Goal: Task Accomplishment & Management: Complete application form

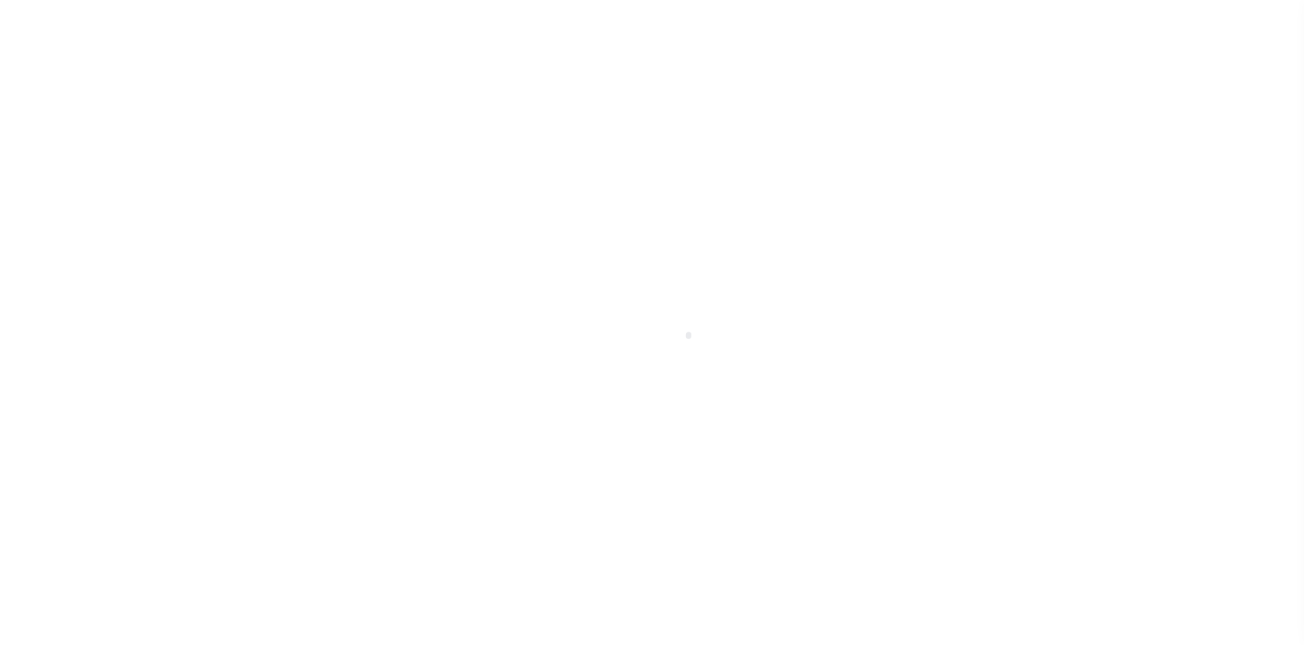
select select
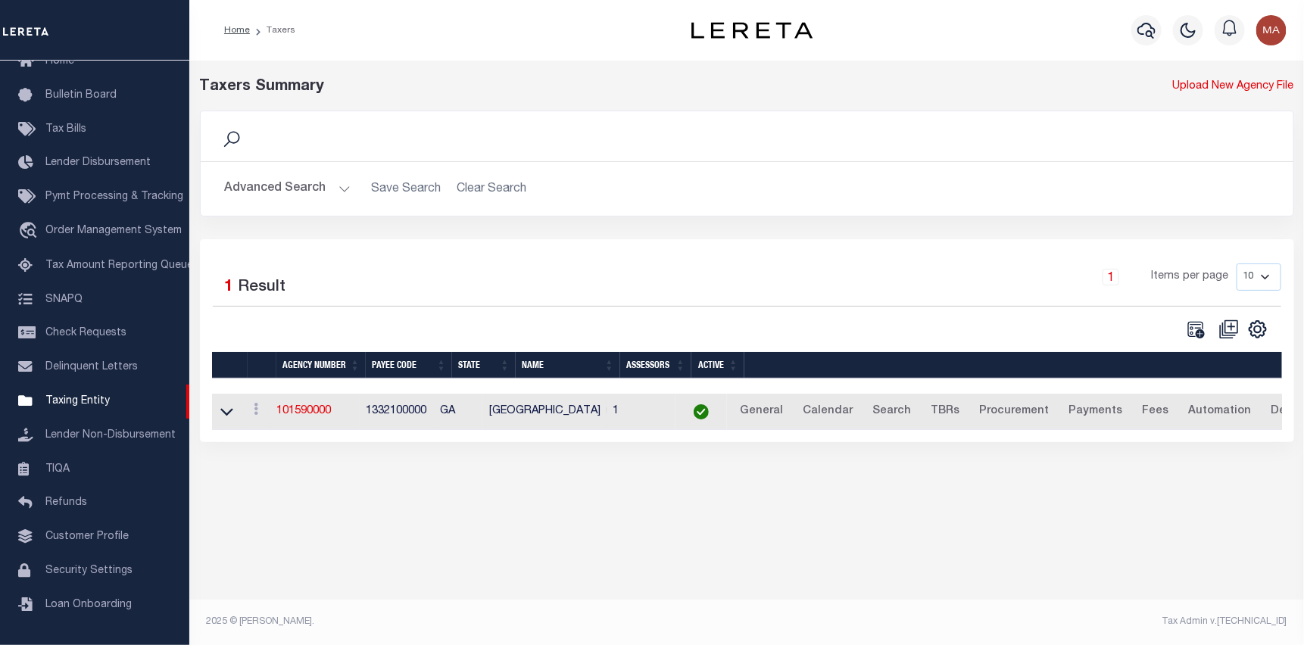
click at [311, 186] on button "Advanced Search" at bounding box center [288, 189] width 126 height 30
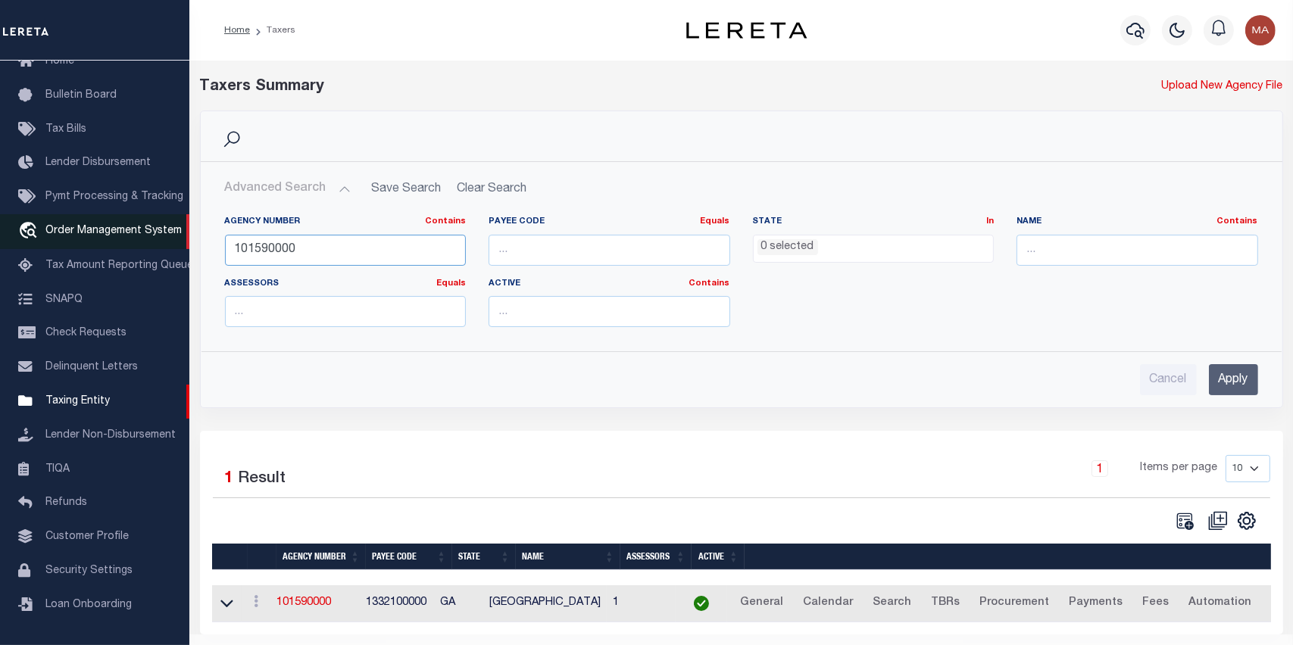
drag, startPoint x: 329, startPoint y: 250, endPoint x: 119, endPoint y: 240, distance: 210.0
click at [119, 240] on div "Home Taxers Profile" at bounding box center [646, 340] width 1293 height 680
paste input "060070209"
drag, startPoint x: 258, startPoint y: 247, endPoint x: 148, endPoint y: 247, distance: 109.1
click at [148, 247] on div "Home Taxers Profile" at bounding box center [646, 340] width 1293 height 680
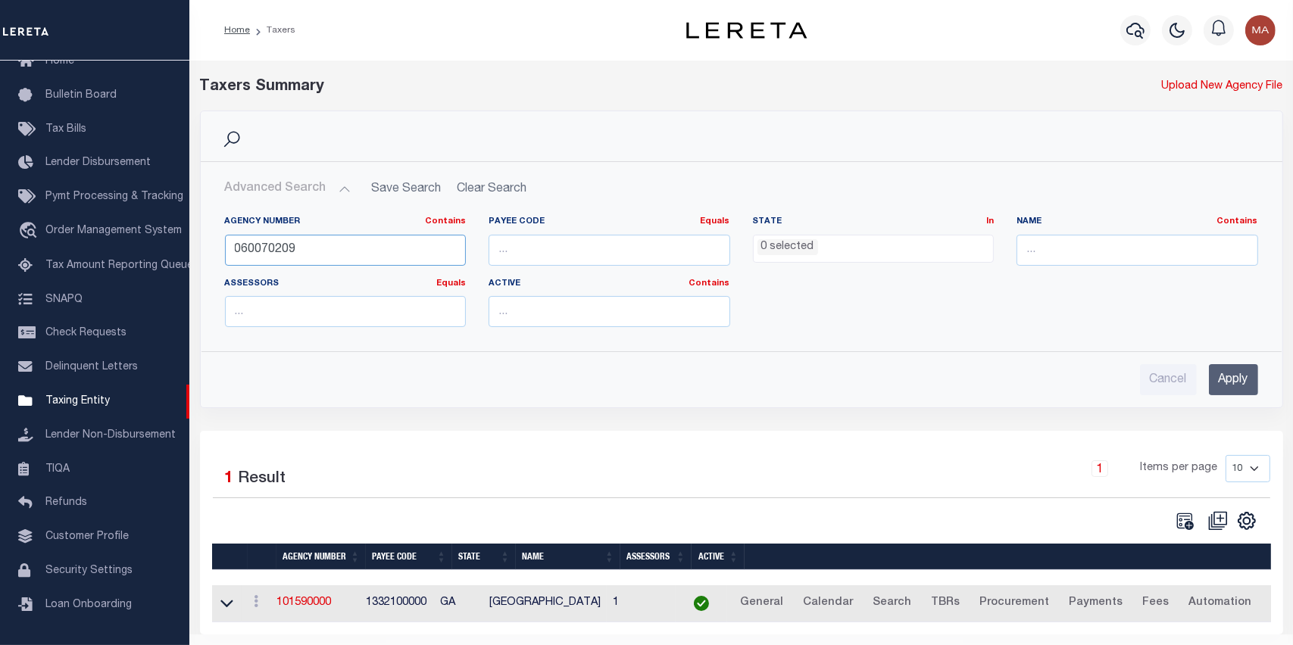
click at [341, 251] on input "060070209" at bounding box center [346, 250] width 242 height 31
click at [256, 247] on input "060070209" at bounding box center [346, 250] width 242 height 31
drag, startPoint x: 257, startPoint y: 248, endPoint x: 197, endPoint y: 248, distance: 59.8
click at [201, 248] on div "Advanced Search Save Search Clear Search tblPayees_dynamictable_____DefaultSave…" at bounding box center [742, 284] width 1082 height 245
type input "060070209"
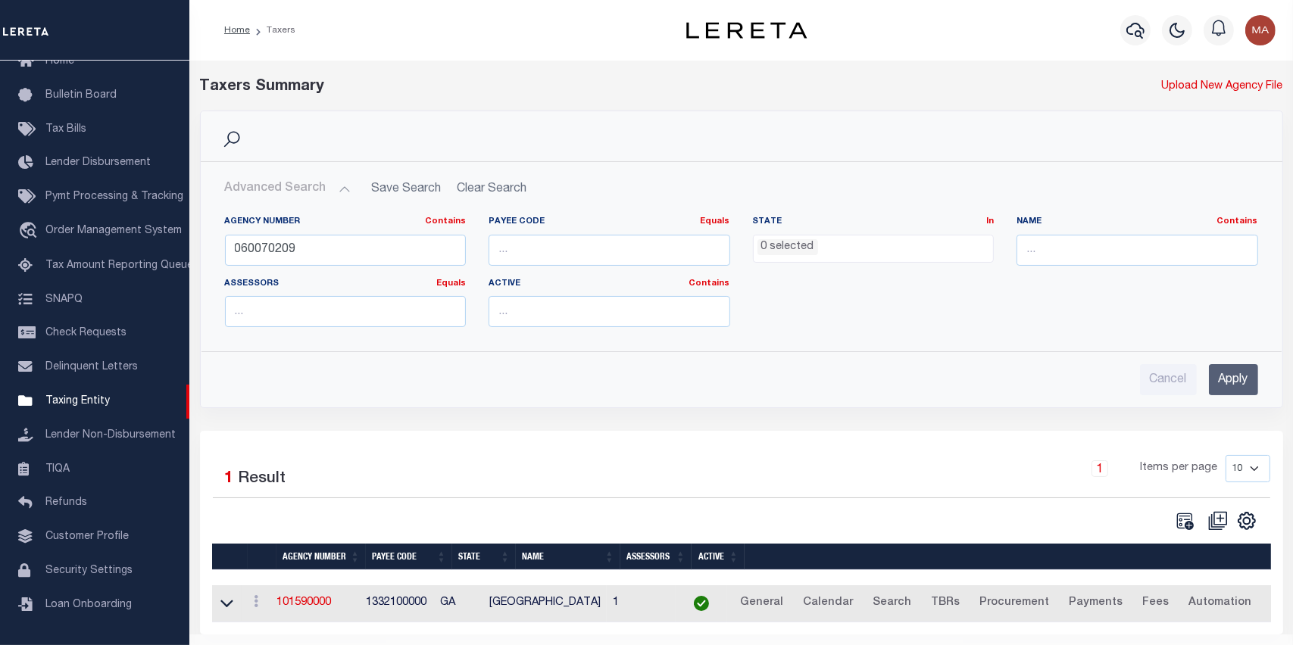
click at [1226, 382] on input "Apply" at bounding box center [1233, 379] width 49 height 31
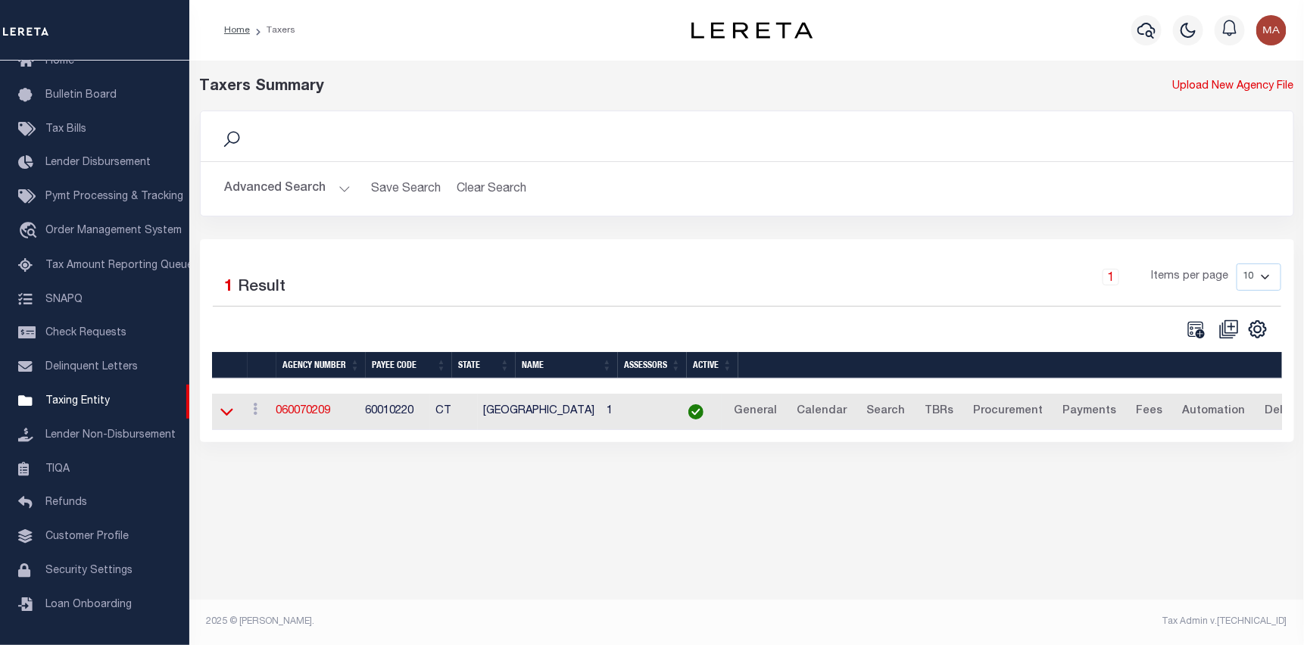
click at [229, 419] on icon at bounding box center [226, 412] width 13 height 16
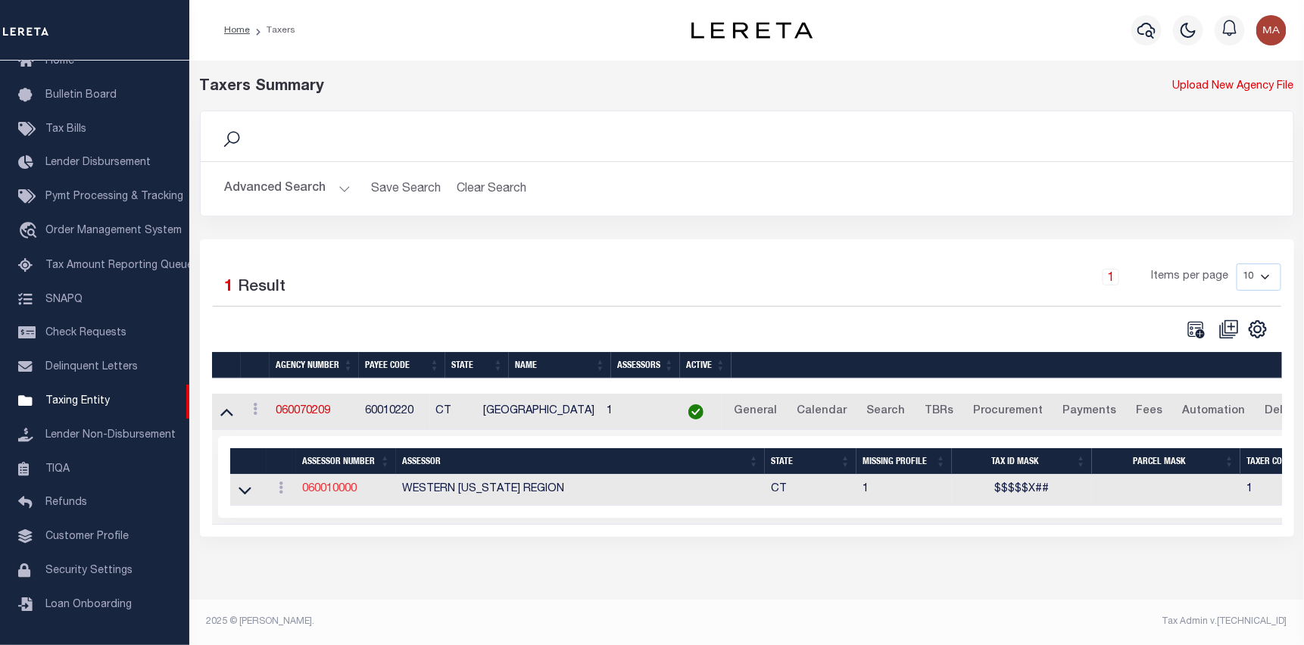
click at [332, 494] on link "060010000" at bounding box center [329, 489] width 55 height 11
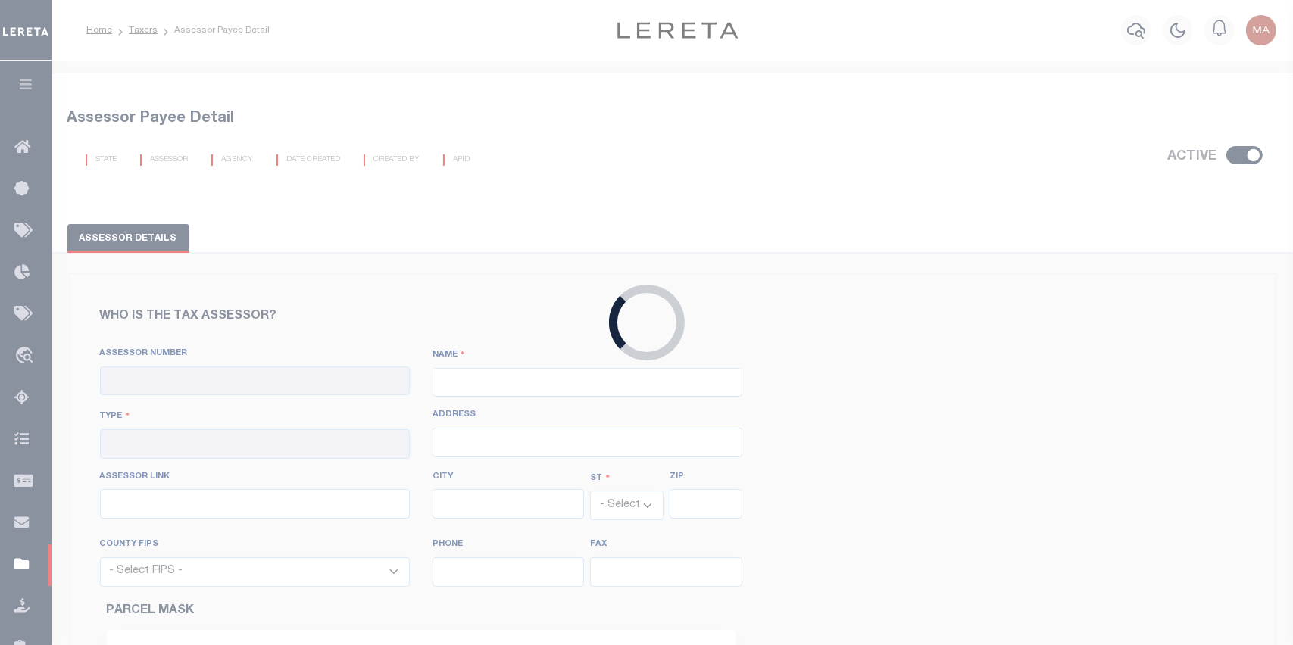
checkbox input "true"
type input "060010000"
type input "WESTERN [US_STATE] REGION"
type input "00 - County"
select select "CT"
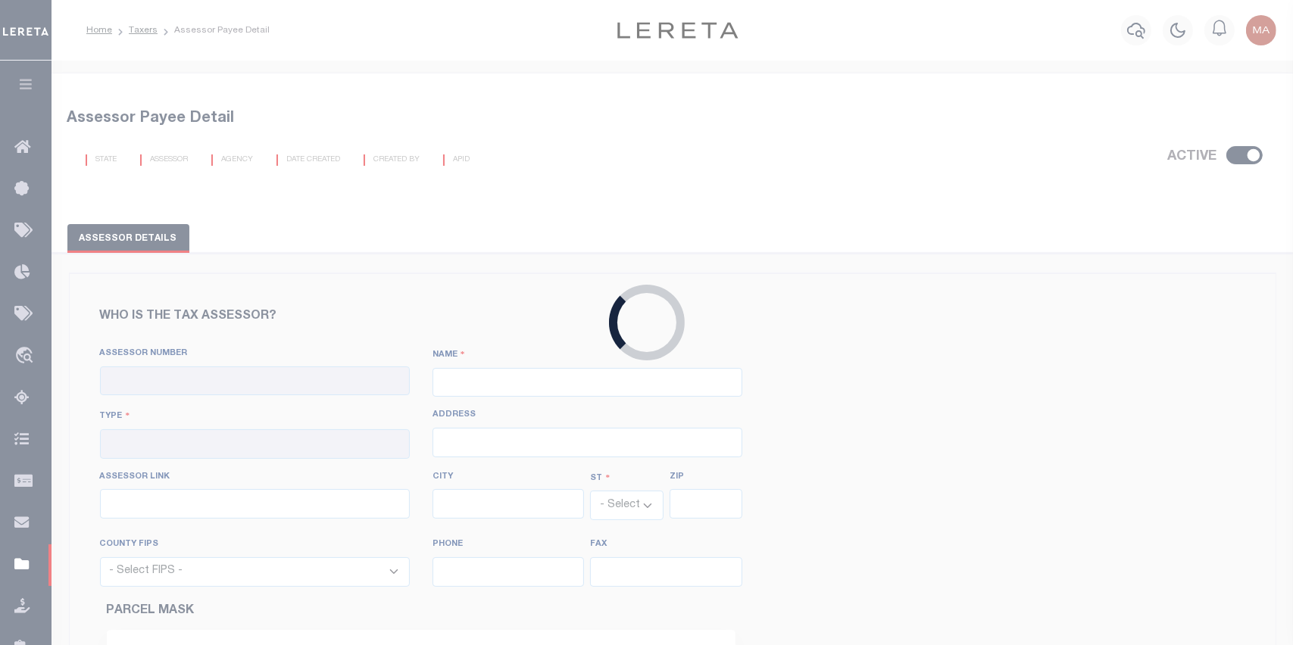
select select "9001"
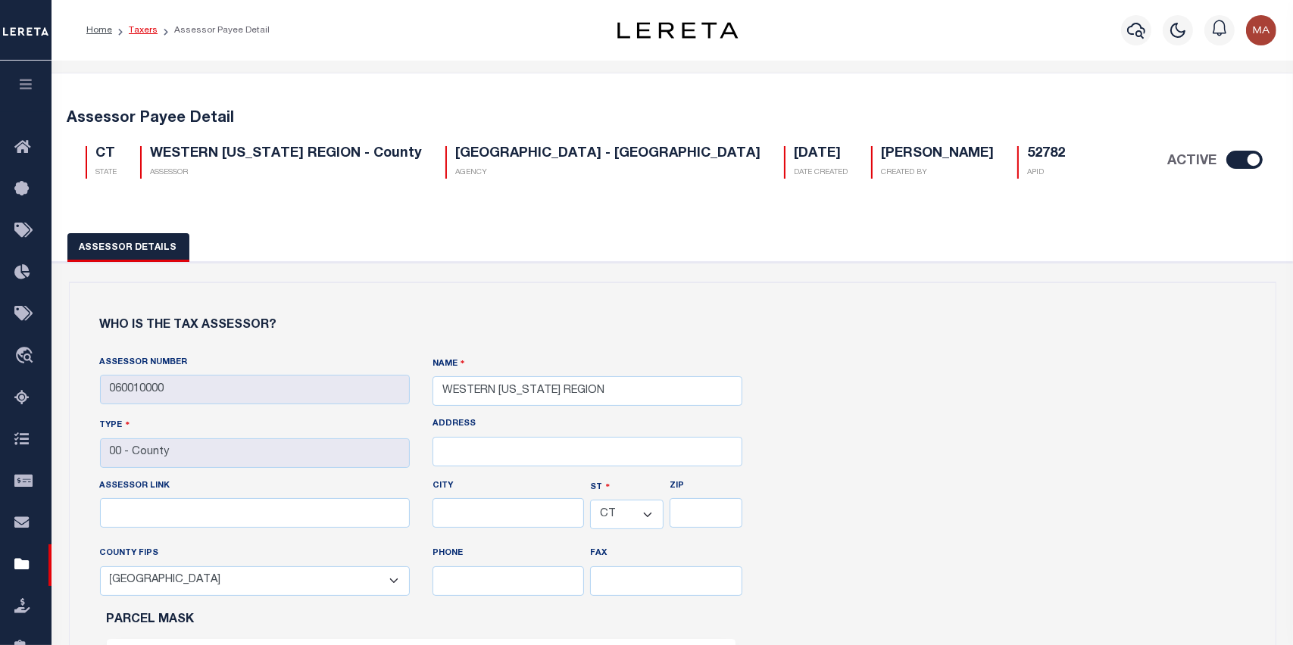
click at [152, 27] on link "Taxers" at bounding box center [143, 30] width 29 height 9
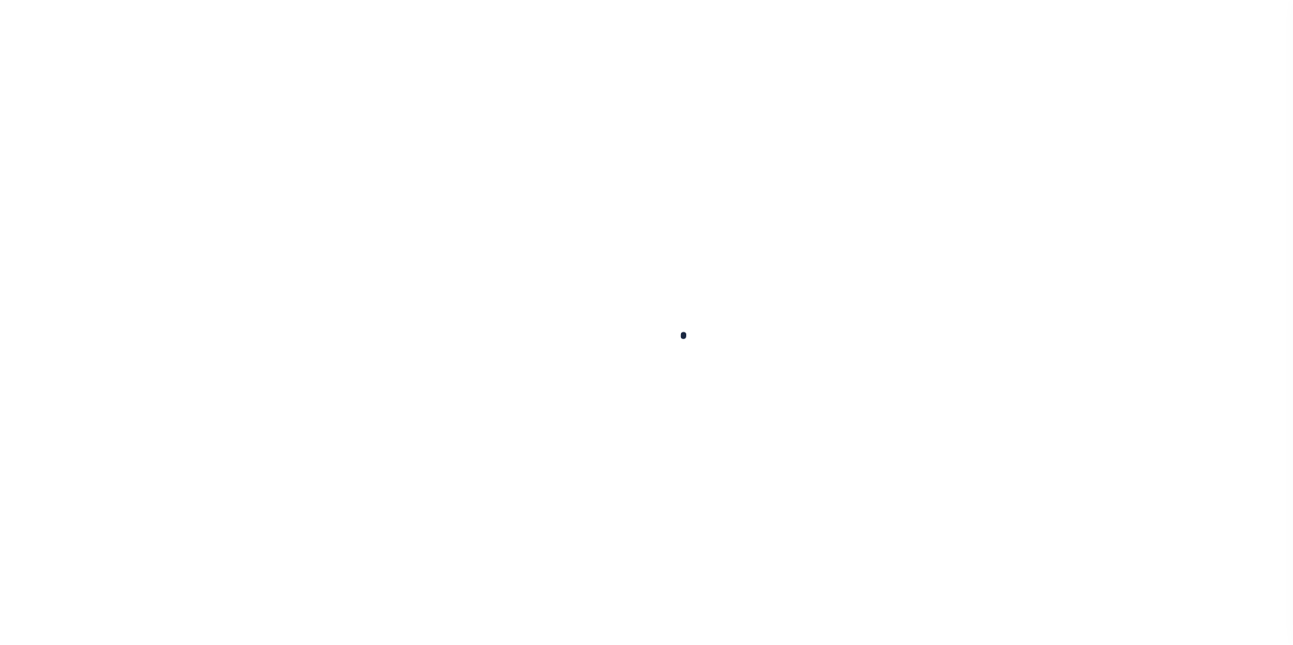
select select
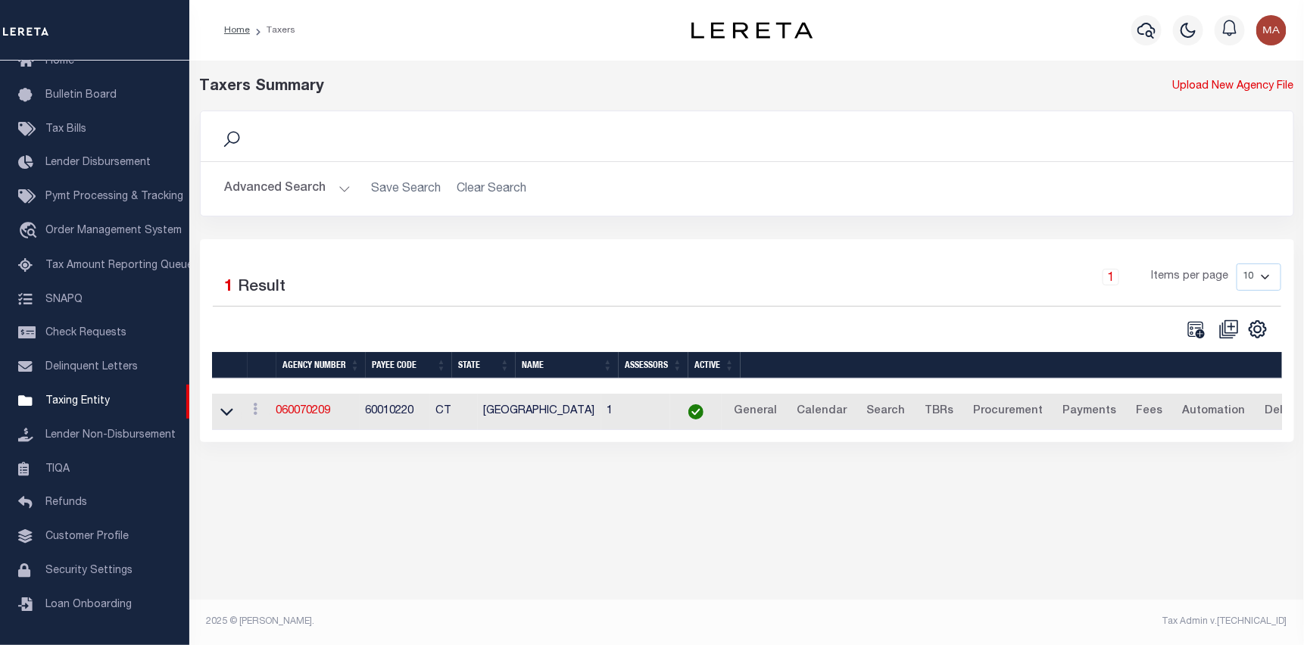
click at [310, 192] on button "Advanced Search" at bounding box center [288, 189] width 126 height 30
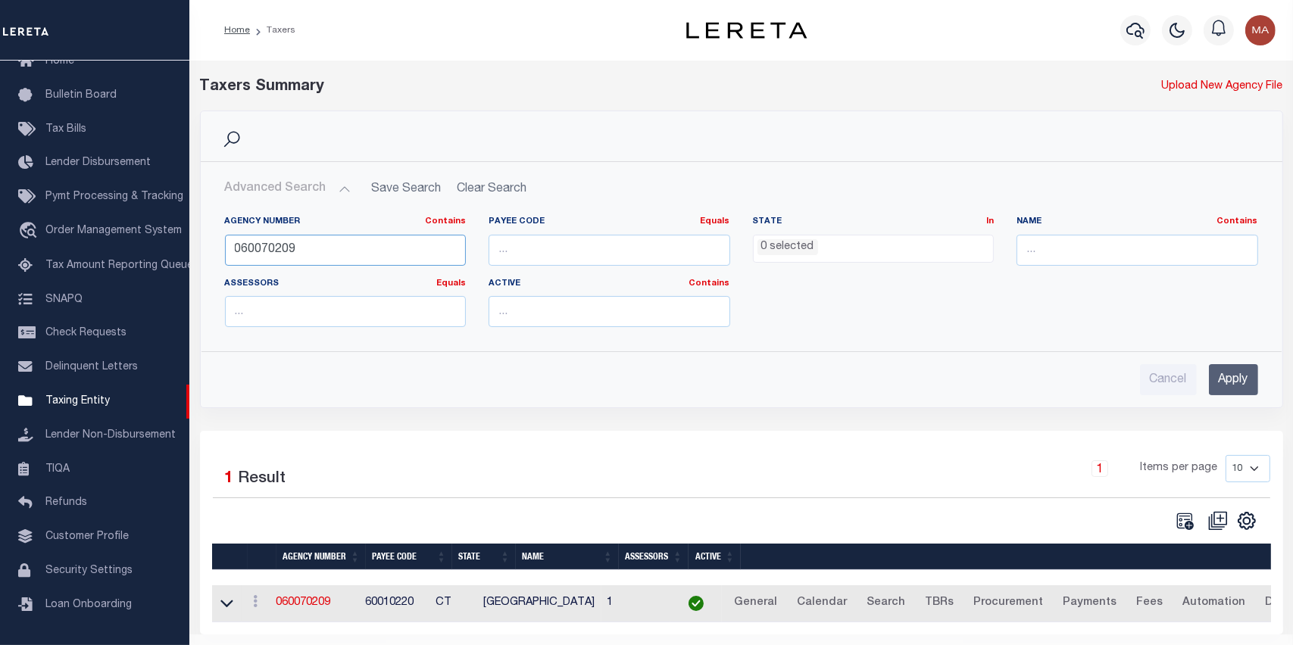
drag, startPoint x: 335, startPoint y: 248, endPoint x: 279, endPoint y: 242, distance: 55.5
click at [280, 242] on input "060070209" at bounding box center [346, 250] width 242 height 31
type input "060070217"
click at [1210, 384] on input "Apply" at bounding box center [1233, 379] width 49 height 31
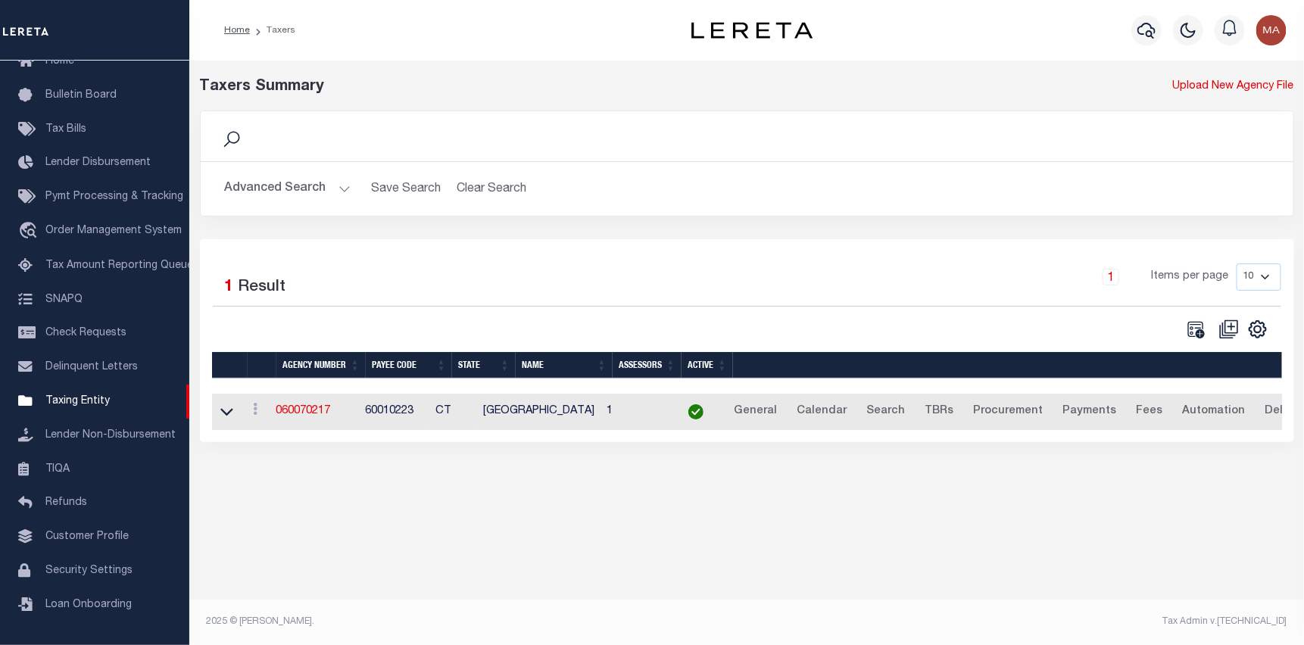
click at [218, 414] on link at bounding box center [226, 411] width 17 height 11
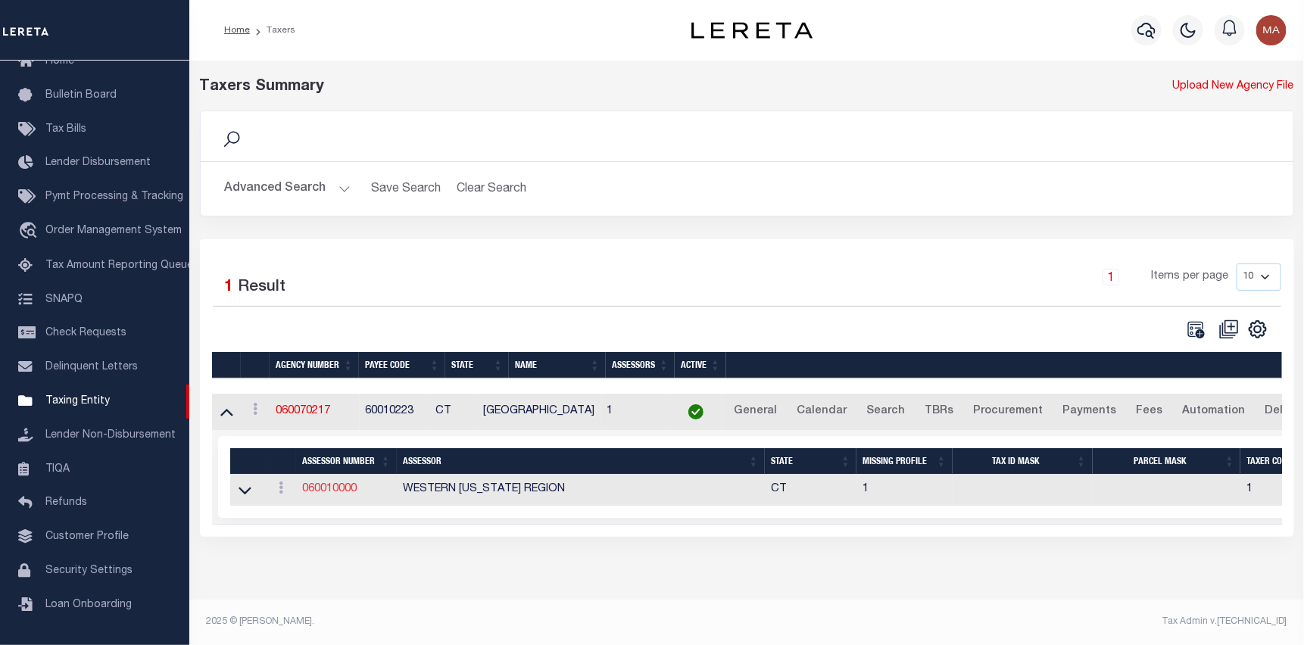
click at [335, 489] on link "060010000" at bounding box center [329, 489] width 55 height 11
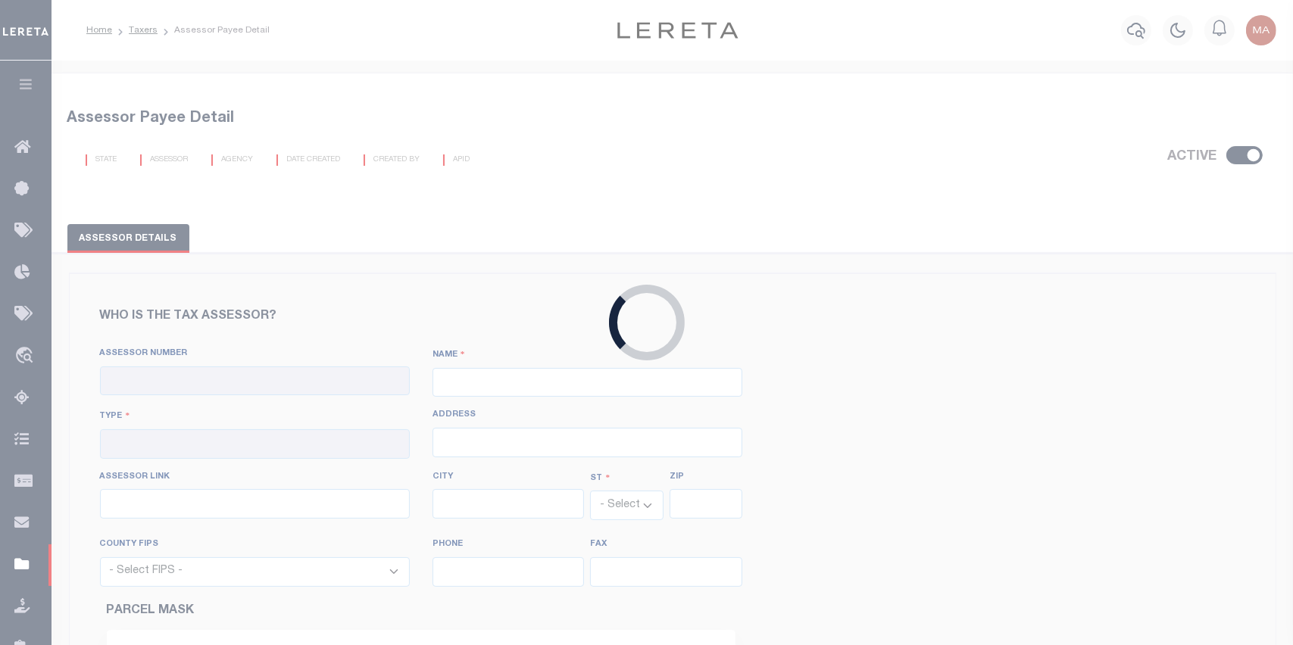
checkbox input "true"
type input "060010000"
type input "WESTERN [US_STATE] REGION"
type input "00 - County"
select select "CT"
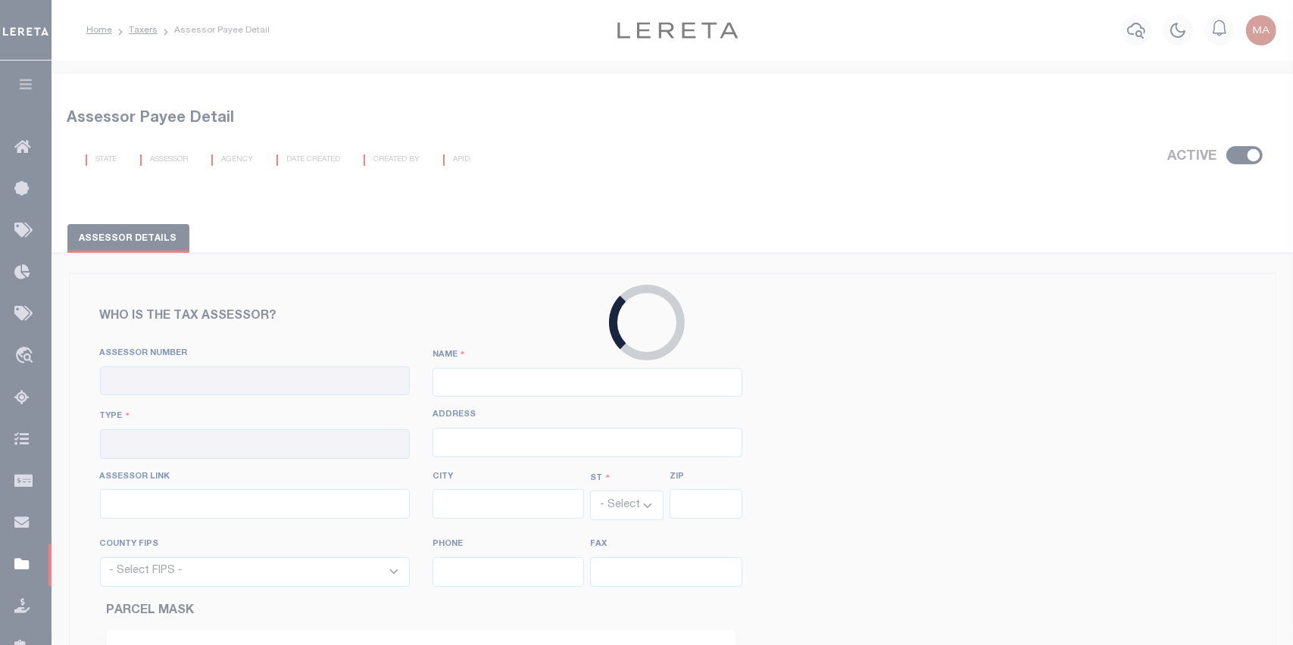
select select "9001"
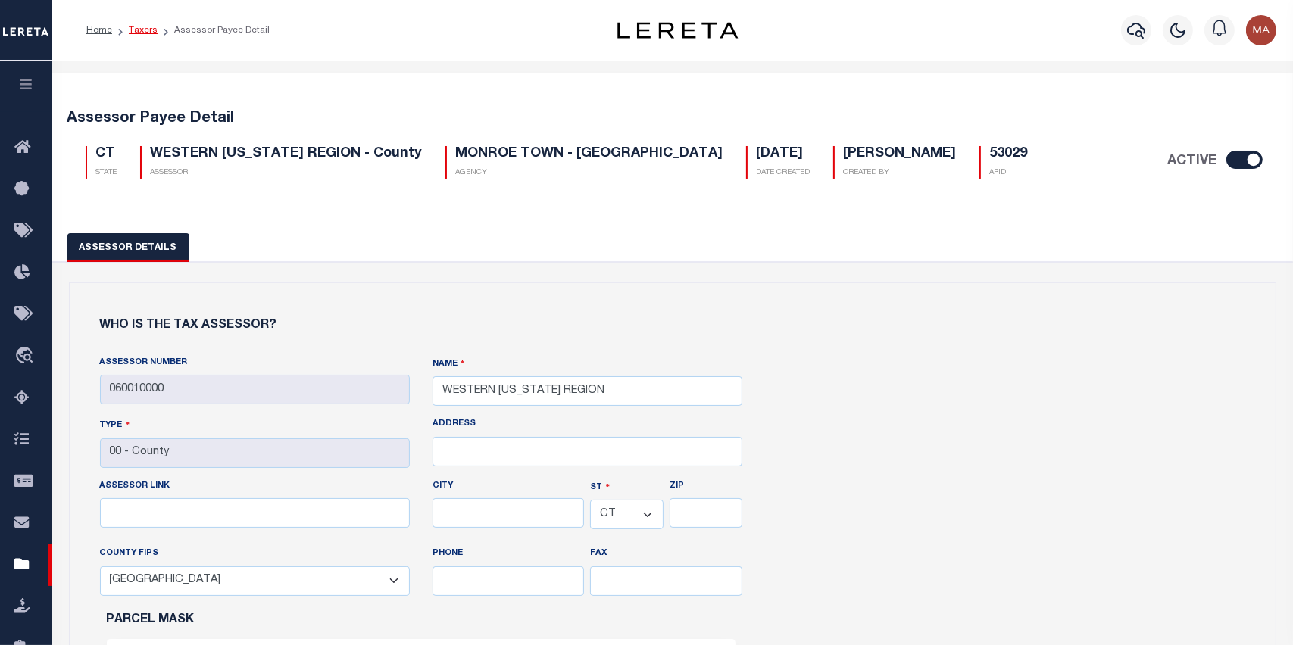
click at [143, 32] on link "Taxers" at bounding box center [143, 30] width 29 height 9
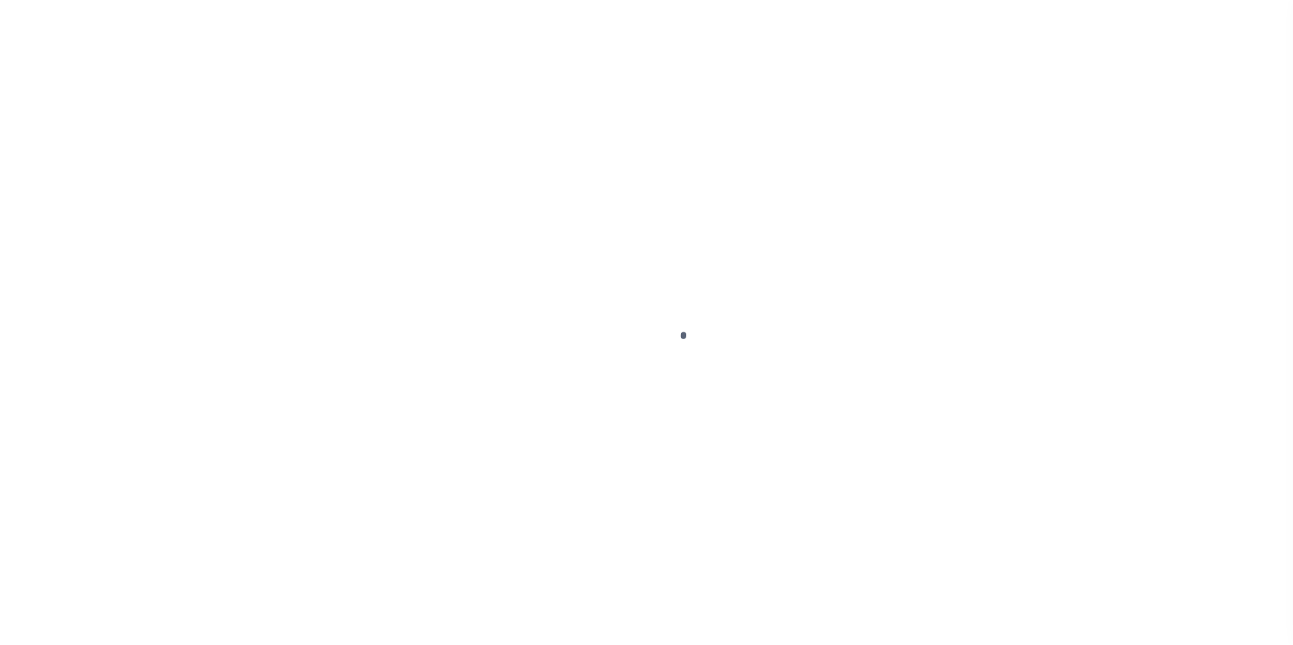
select select
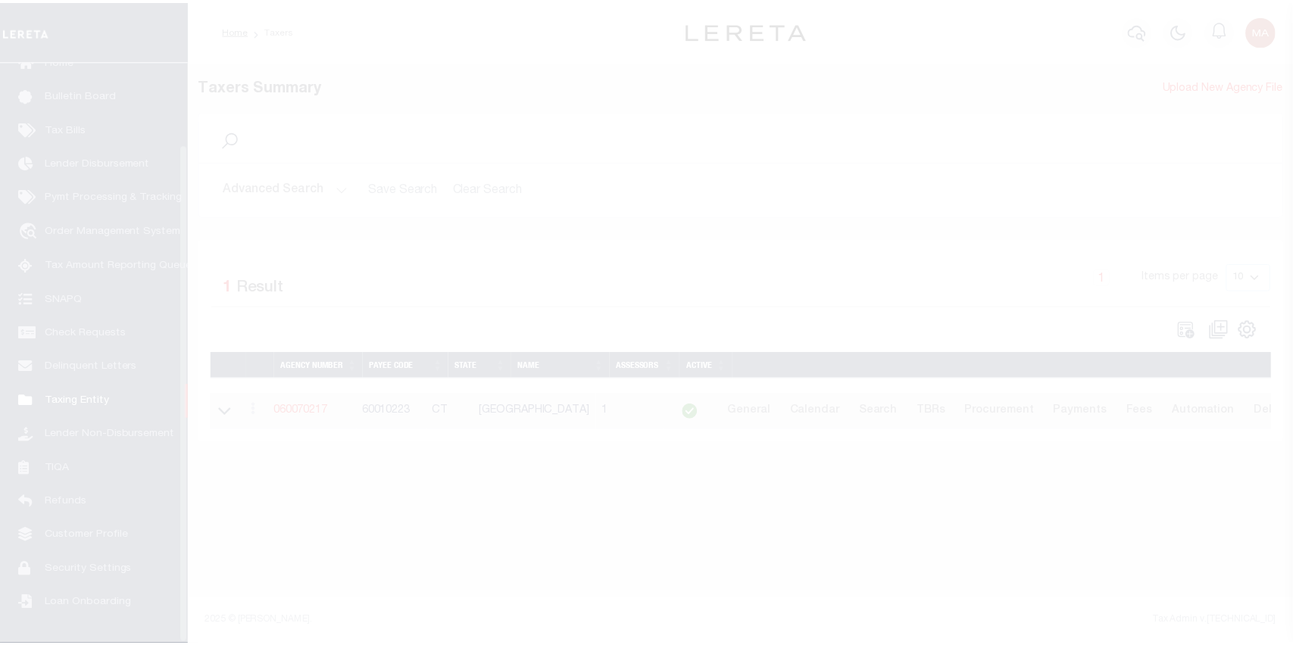
scroll to position [96, 0]
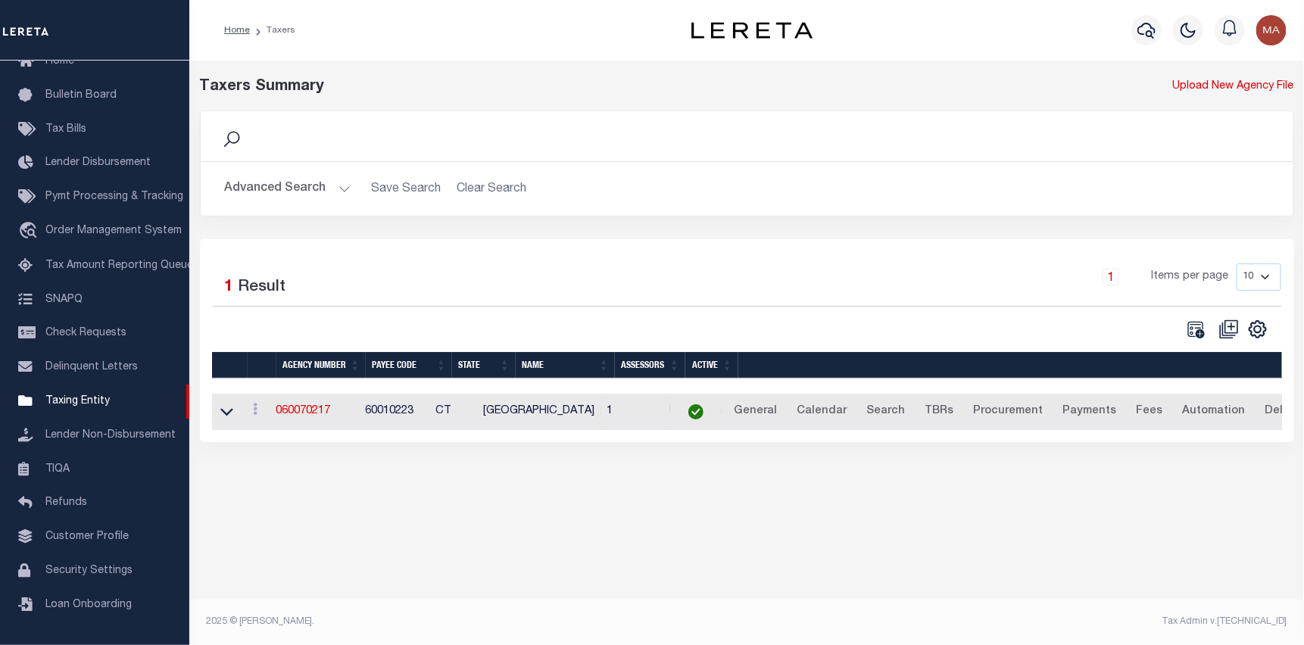
click at [304, 185] on button "Advanced Search" at bounding box center [288, 189] width 126 height 30
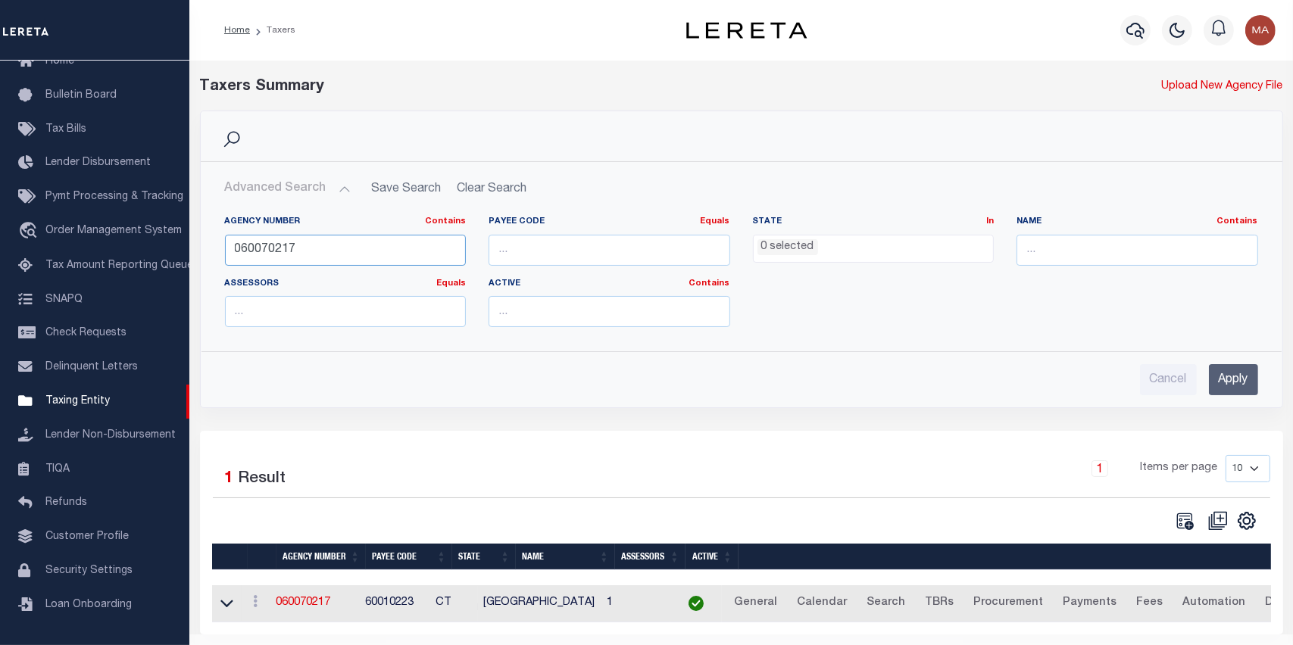
drag, startPoint x: 304, startPoint y: 247, endPoint x: 289, endPoint y: 245, distance: 15.3
click at [289, 245] on input "060070217" at bounding box center [346, 250] width 242 height 31
type input "060070216"
click at [1217, 384] on input "Apply" at bounding box center [1233, 379] width 49 height 31
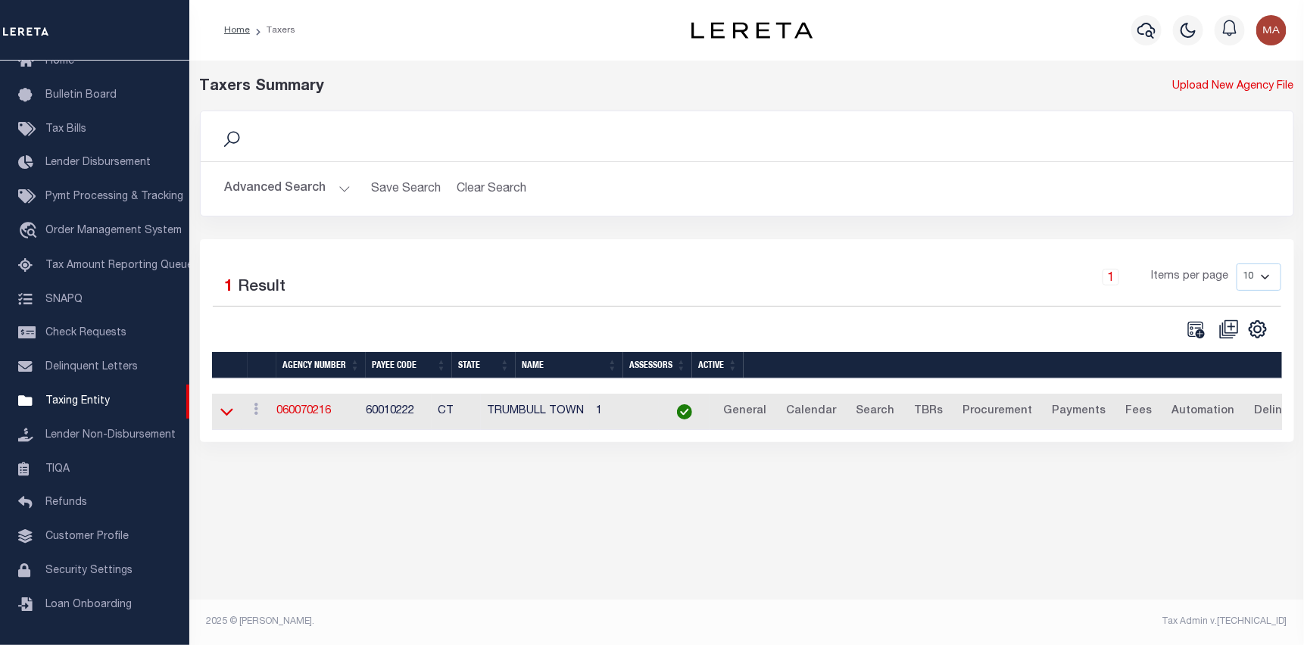
click at [224, 419] on icon at bounding box center [226, 412] width 13 height 16
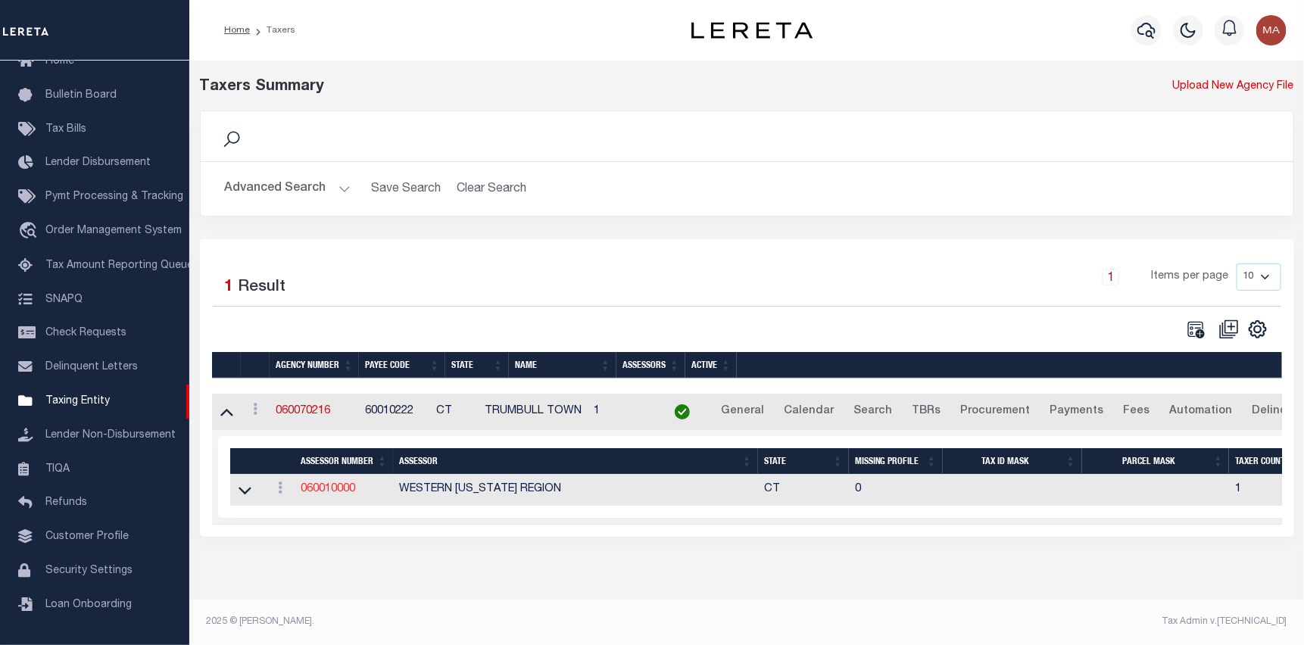
click at [336, 495] on link "060010000" at bounding box center [328, 489] width 55 height 11
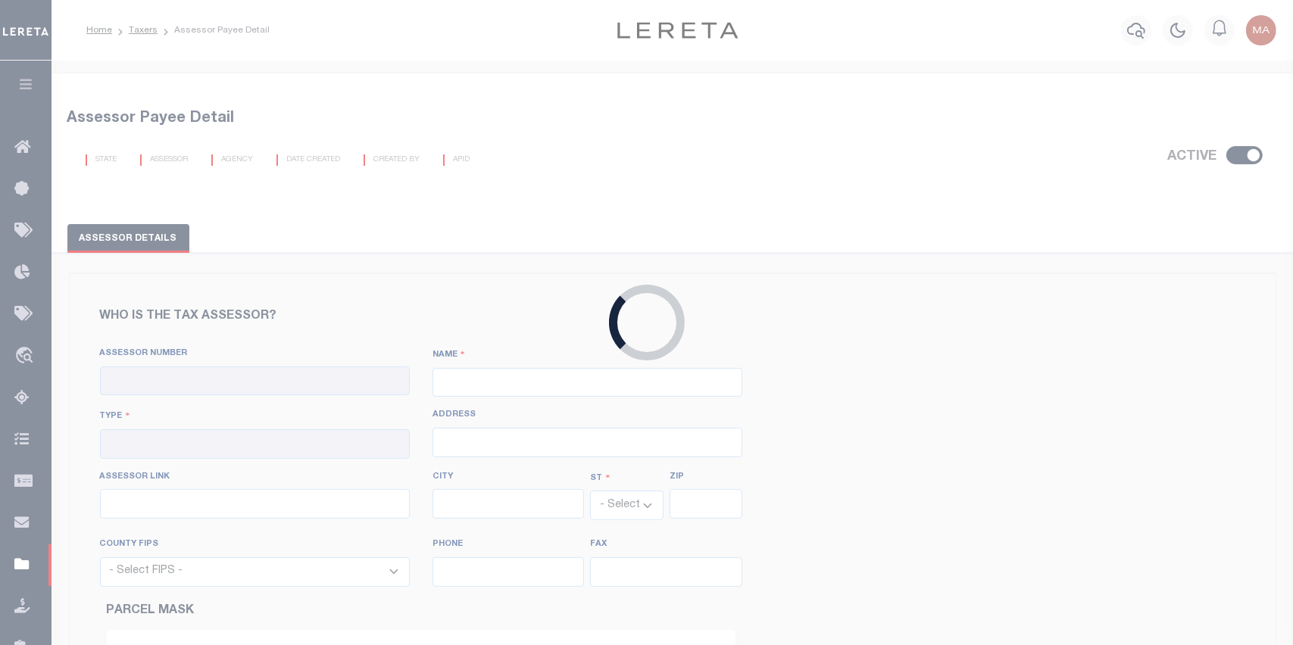
checkbox input "true"
type input "060010000"
type input "WESTERN [US_STATE] REGION"
type input "00 - County"
select select "CT"
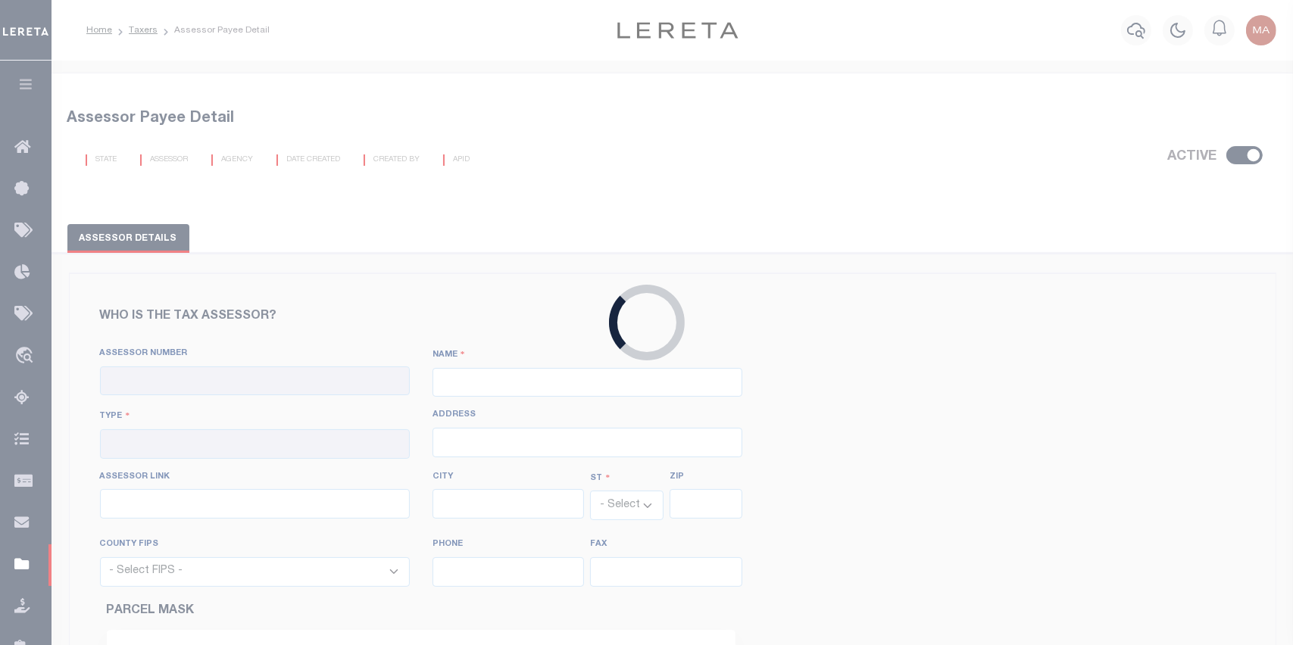
select select "9001"
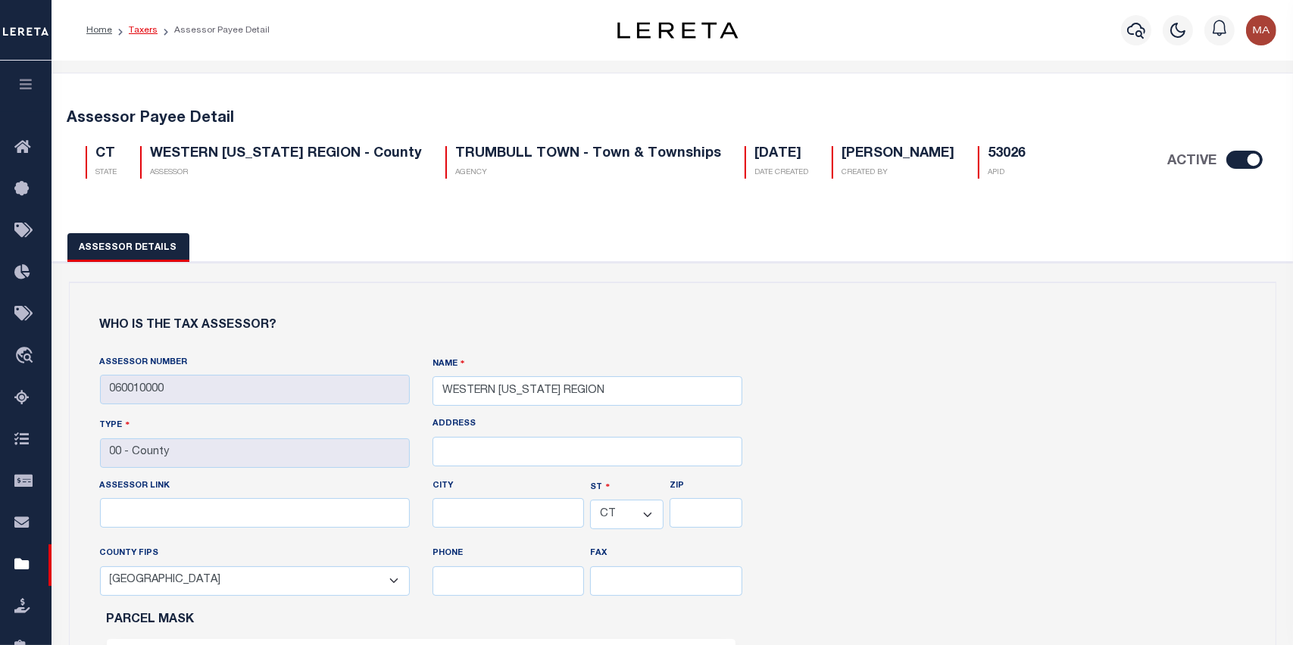
click at [146, 30] on link "Taxers" at bounding box center [143, 30] width 29 height 9
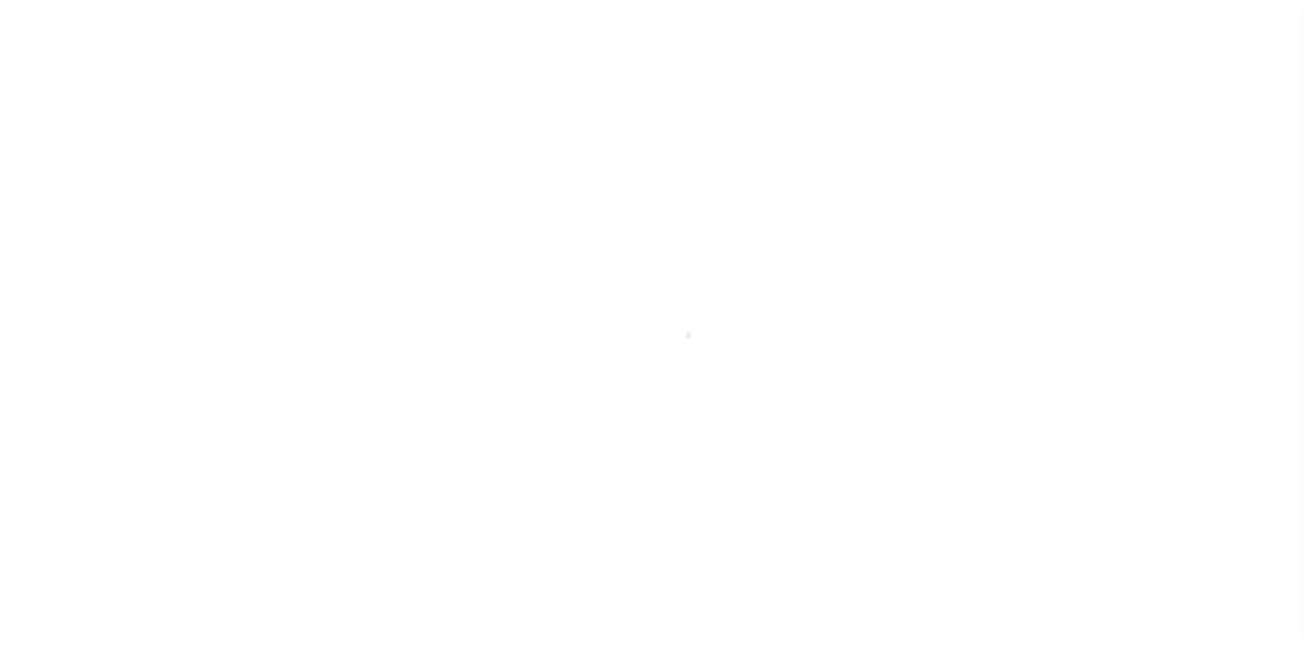
select select
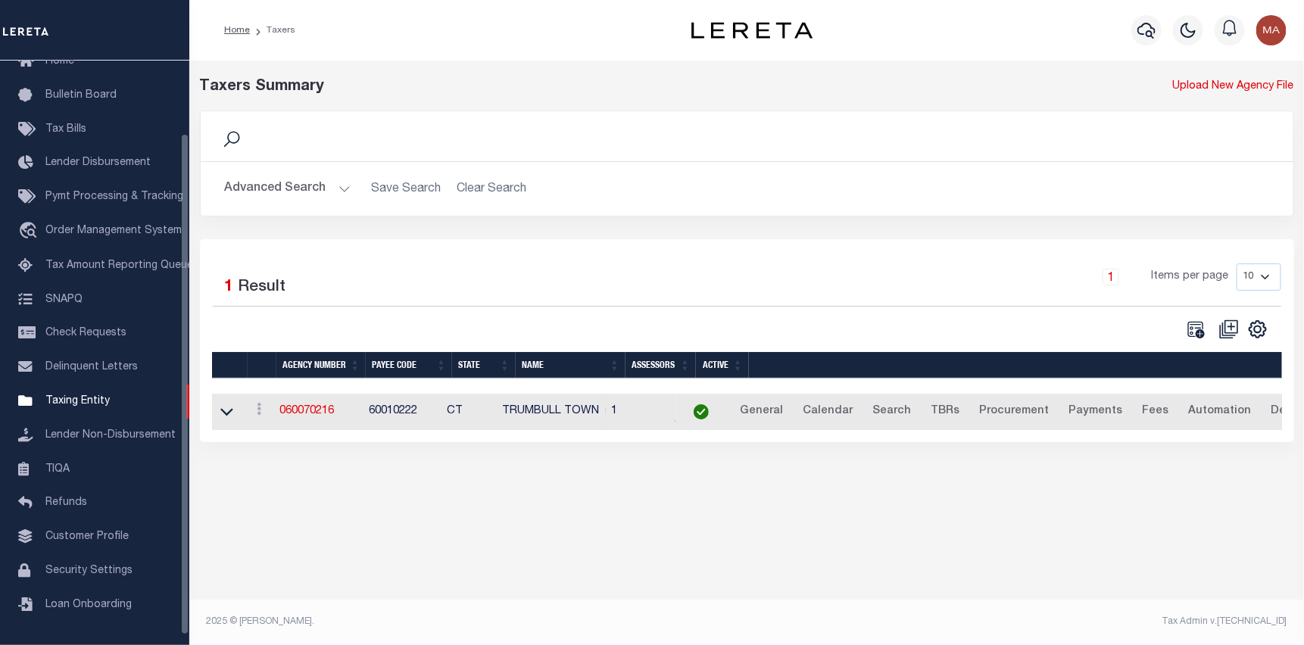
click at [304, 185] on button "Advanced Search" at bounding box center [288, 189] width 126 height 30
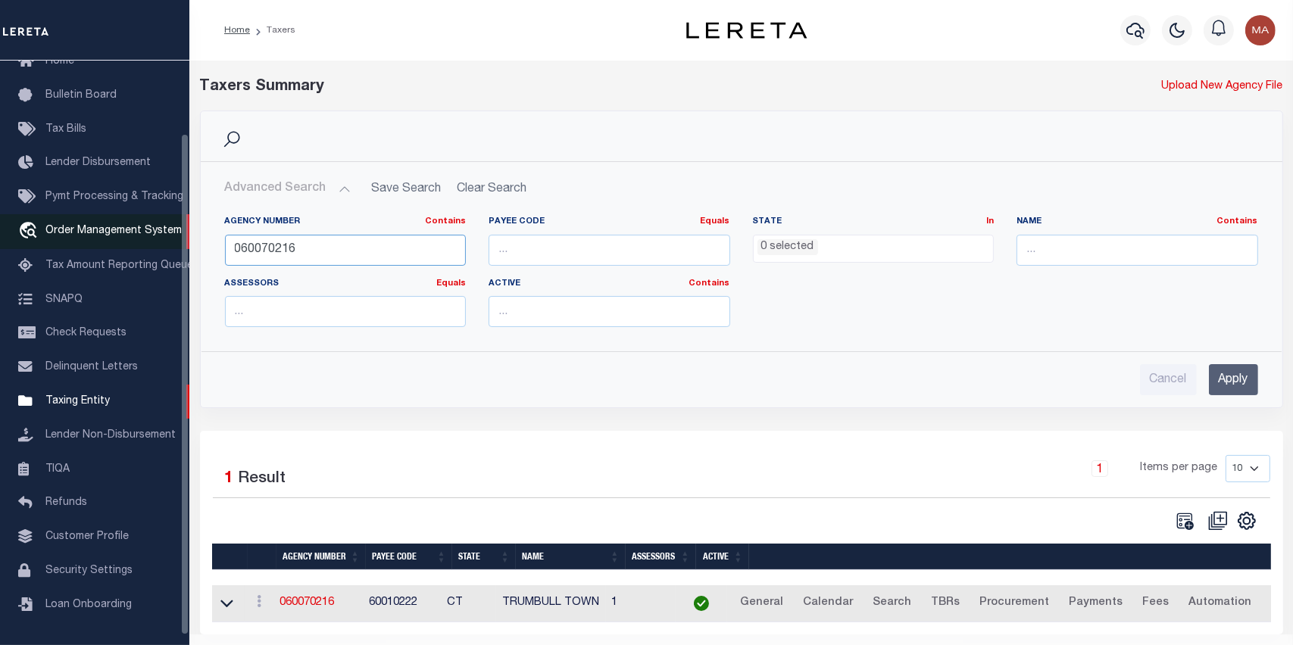
drag, startPoint x: 321, startPoint y: 245, endPoint x: 101, endPoint y: 244, distance: 220.4
click at [101, 244] on div "Home Taxers Profile" at bounding box center [646, 340] width 1293 height 680
paste input "060090104"
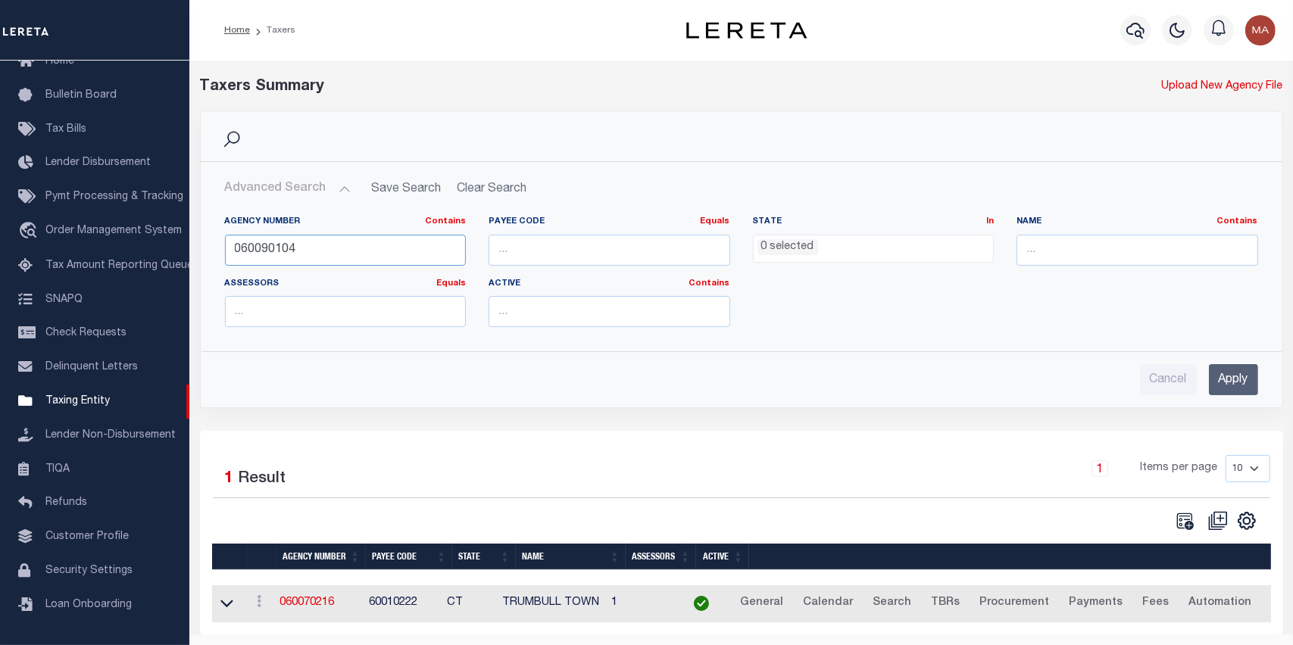
type input "060090104"
drag, startPoint x: 1220, startPoint y: 379, endPoint x: 1107, endPoint y: 342, distance: 119.8
click at [1220, 378] on input "Apply" at bounding box center [1233, 379] width 49 height 31
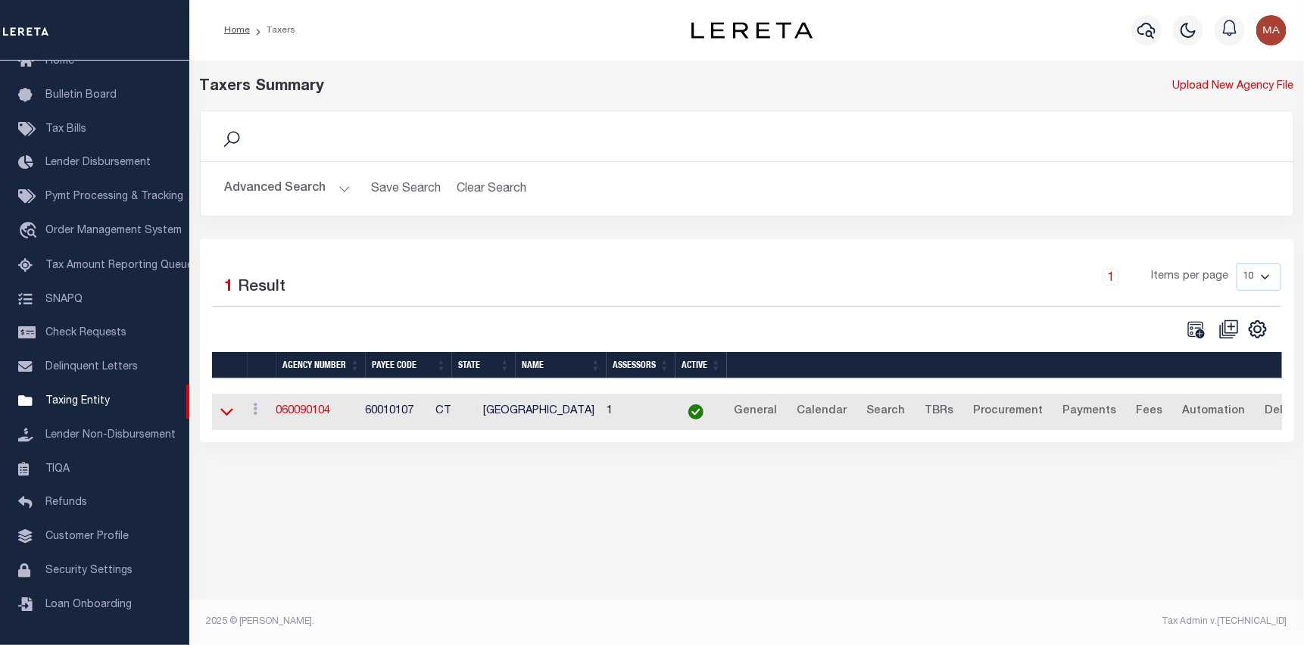
click at [224, 417] on icon at bounding box center [226, 412] width 13 height 16
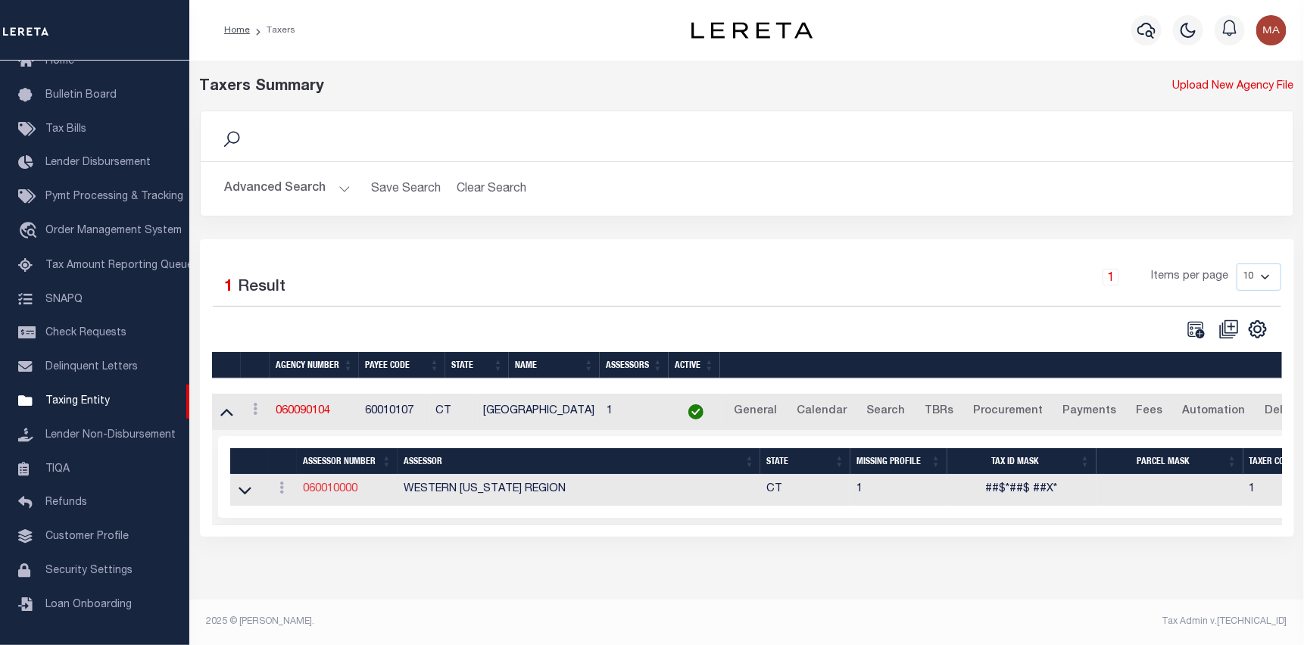
click at [326, 493] on link "060010000" at bounding box center [330, 489] width 55 height 11
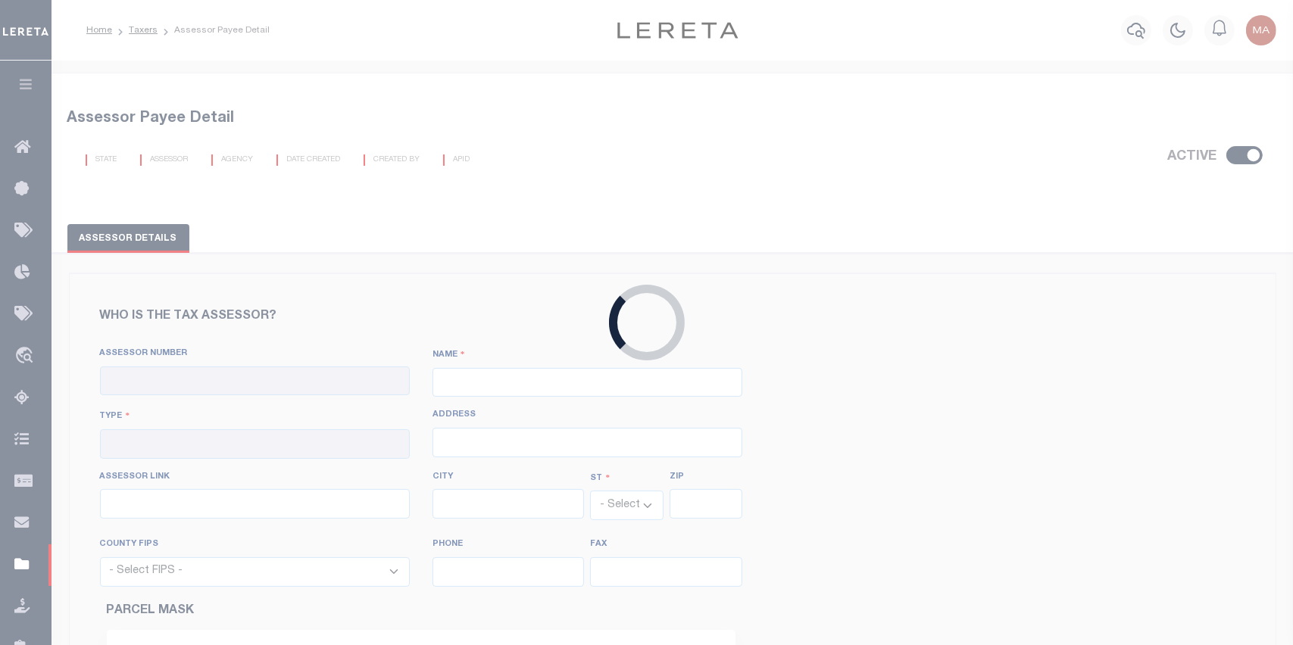
checkbox input "true"
type input "060010000"
type input "WESTERN [US_STATE] REGION"
type input "00 - County"
select select "CT"
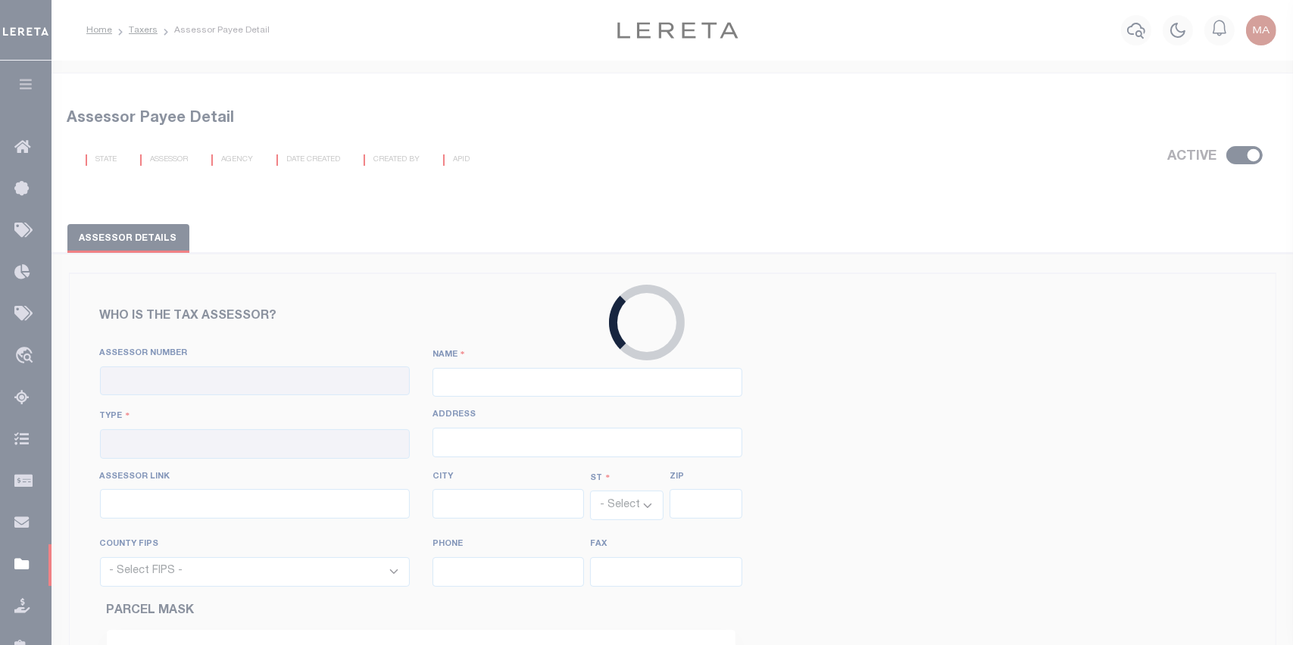
select select "9001"
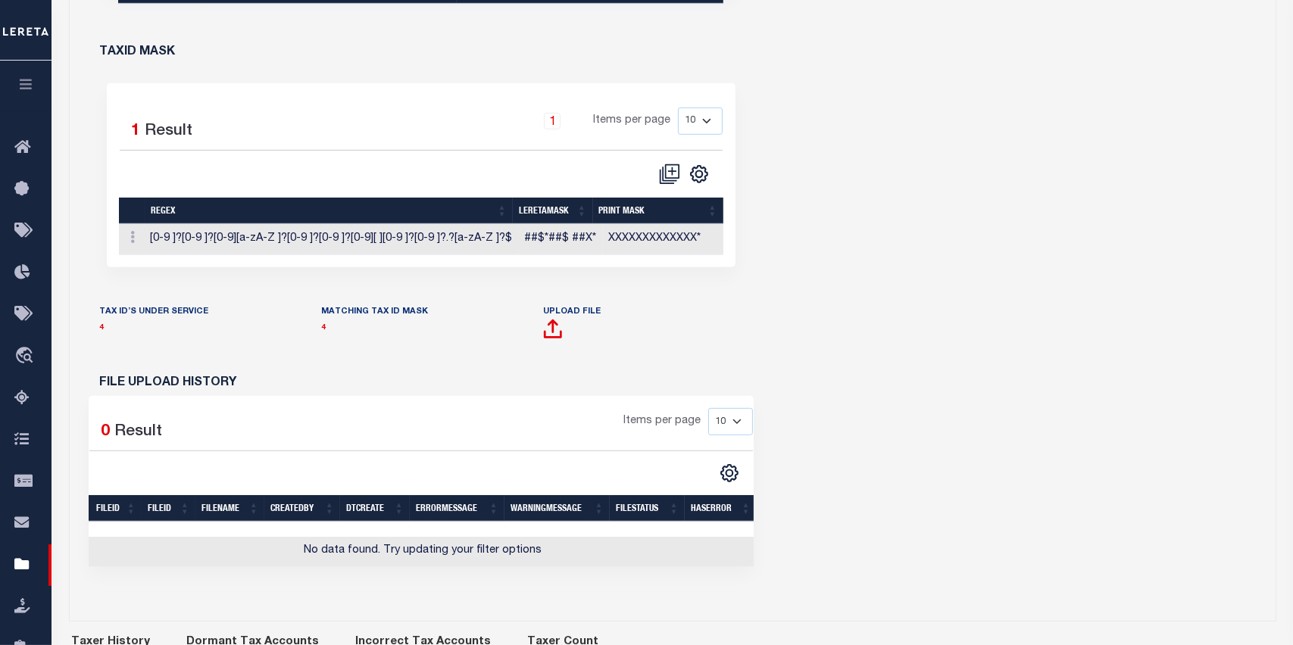
scroll to position [833, 0]
